Goal: Check status

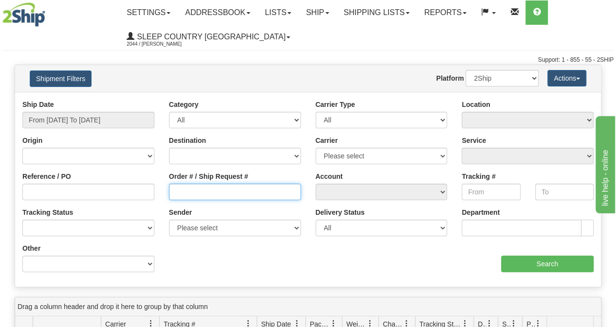
click at [213, 195] on input "Order # / Ship Request #" at bounding box center [235, 192] width 132 height 17
paste input "9002I028177"
type input "9002I028177"
click at [103, 107] on div "Ship Date From [DATE] To [DATE]" at bounding box center [88, 114] width 132 height 29
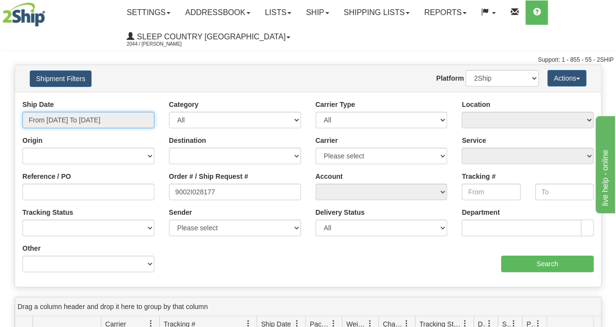
click at [104, 122] on input "From [DATE] To [DATE]" at bounding box center [88, 120] width 132 height 17
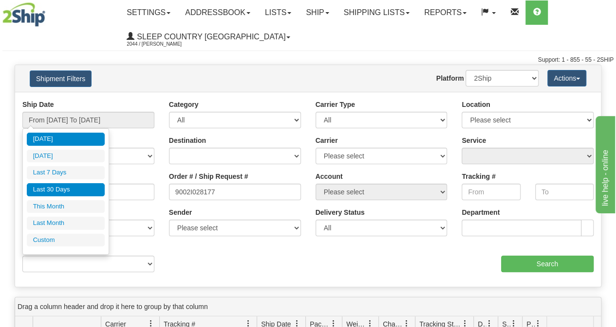
click at [69, 183] on li "Last 30 Days" at bounding box center [66, 189] width 78 height 13
type input "From [DATE] To [DATE]"
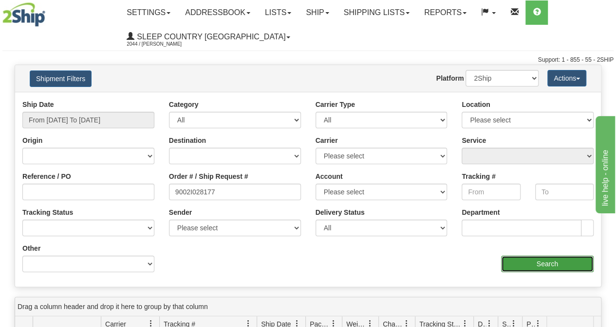
click at [535, 258] on input "Search" at bounding box center [547, 264] width 93 height 17
